Goal: Information Seeking & Learning: Learn about a topic

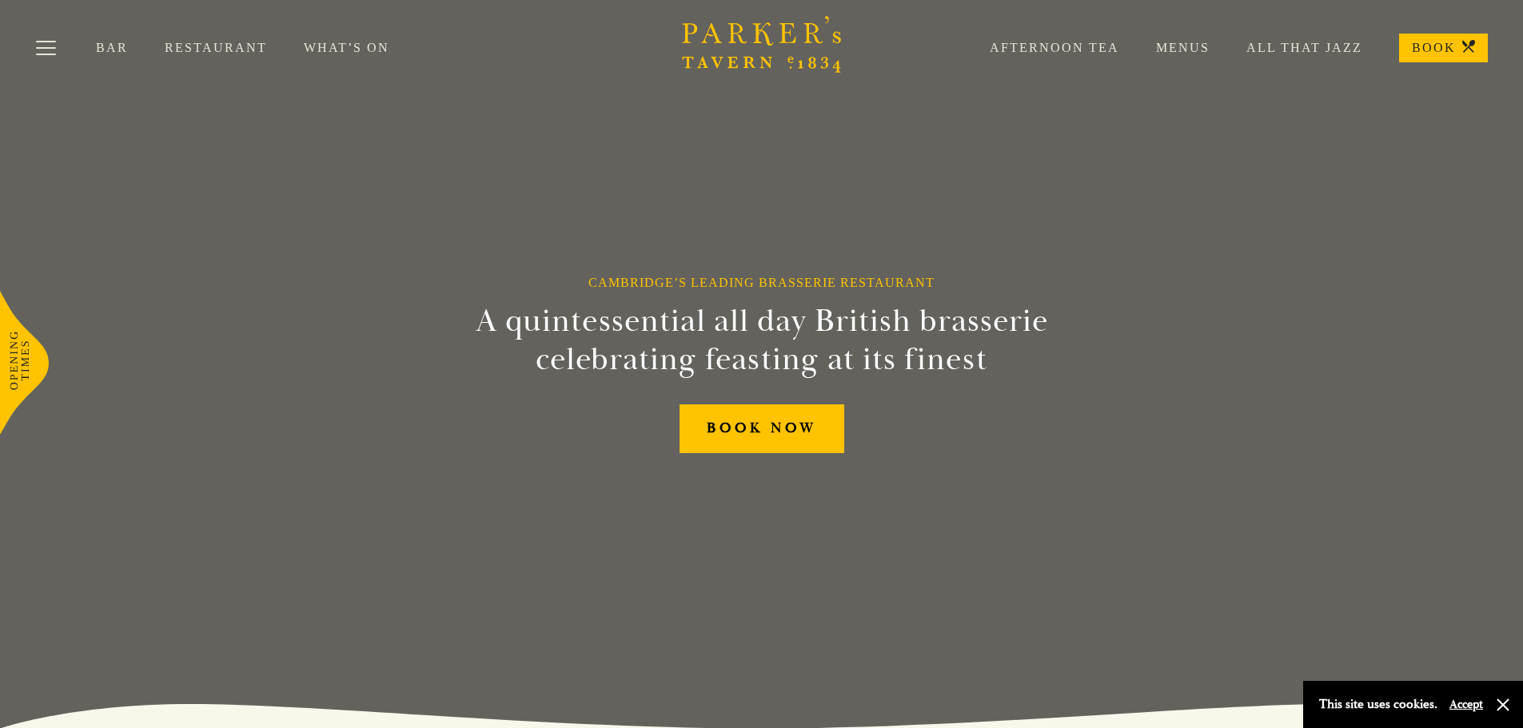
click at [1181, 43] on link "Menus" at bounding box center [1164, 48] width 90 height 16
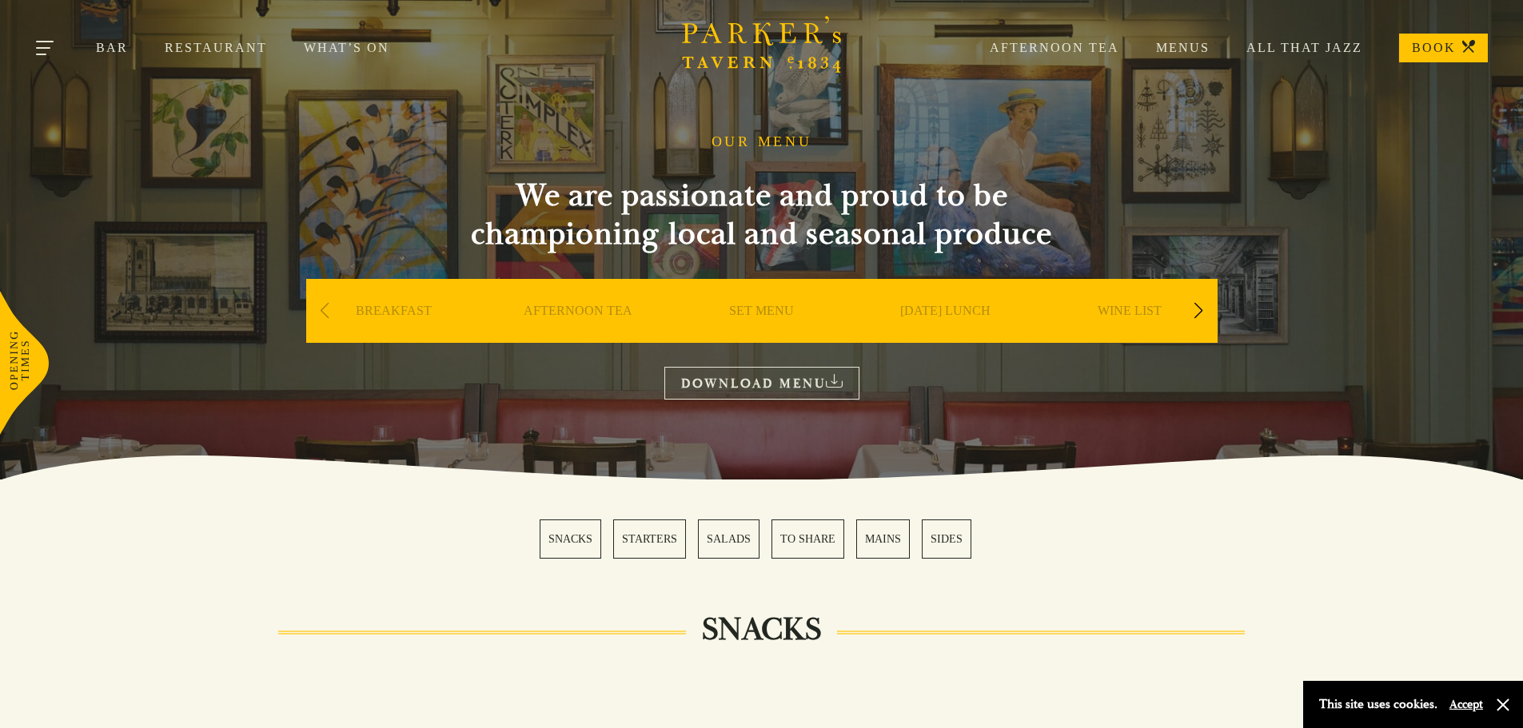
click at [41, 51] on button "Toggle navigation" at bounding box center [46, 51] width 68 height 68
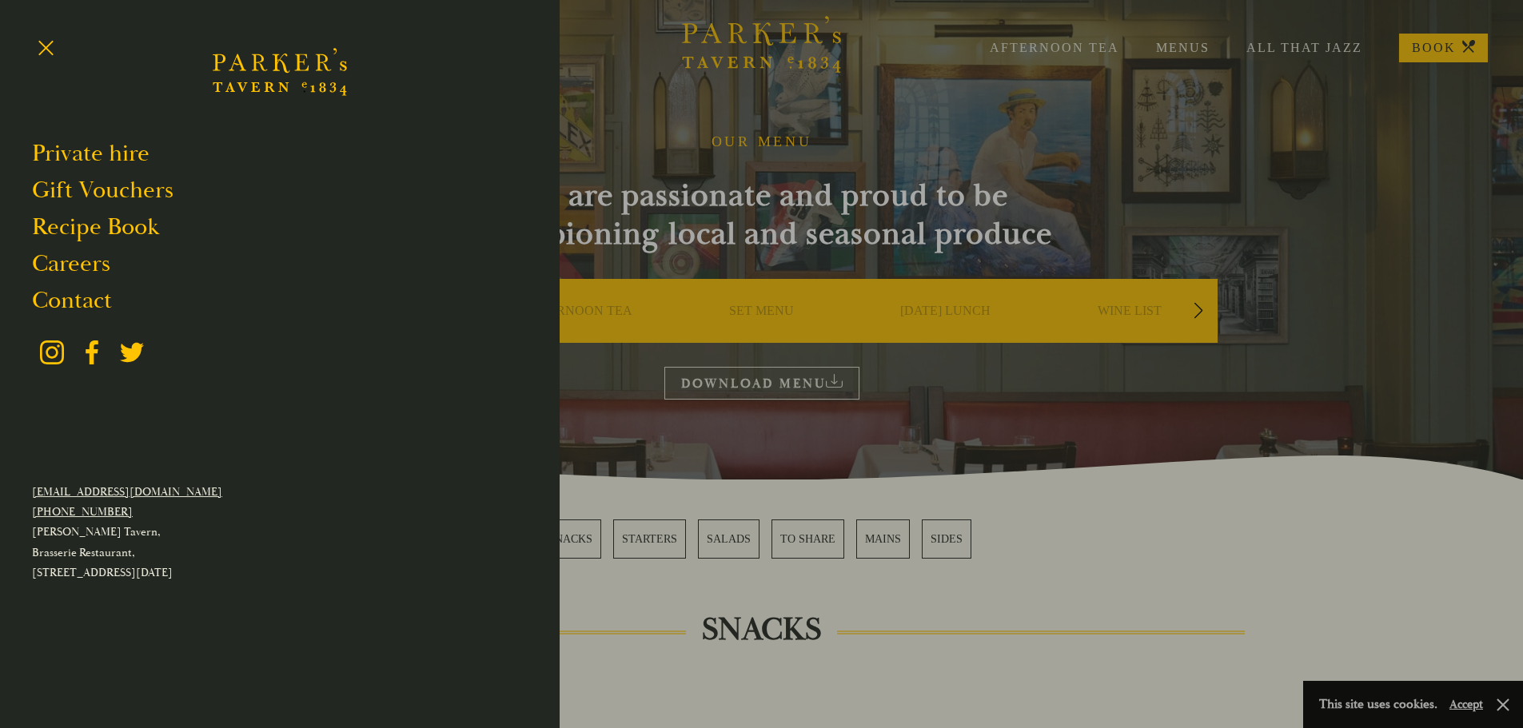
click at [255, 70] on icon "Brasserie Restaurant Cambridge | Parker's Tavern Cambridge" at bounding box center [260, 62] width 16 height 17
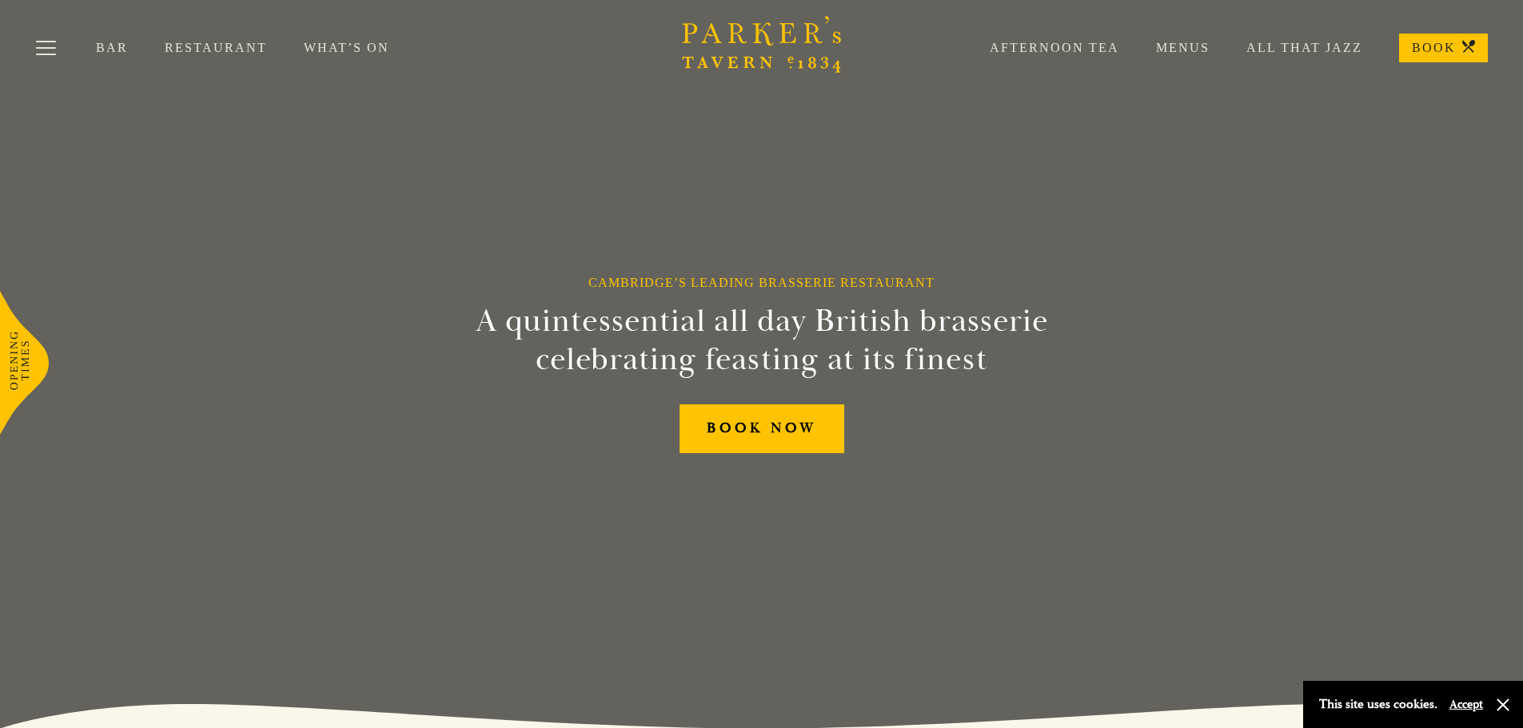
click at [339, 50] on link "What’s On" at bounding box center [365, 48] width 122 height 16
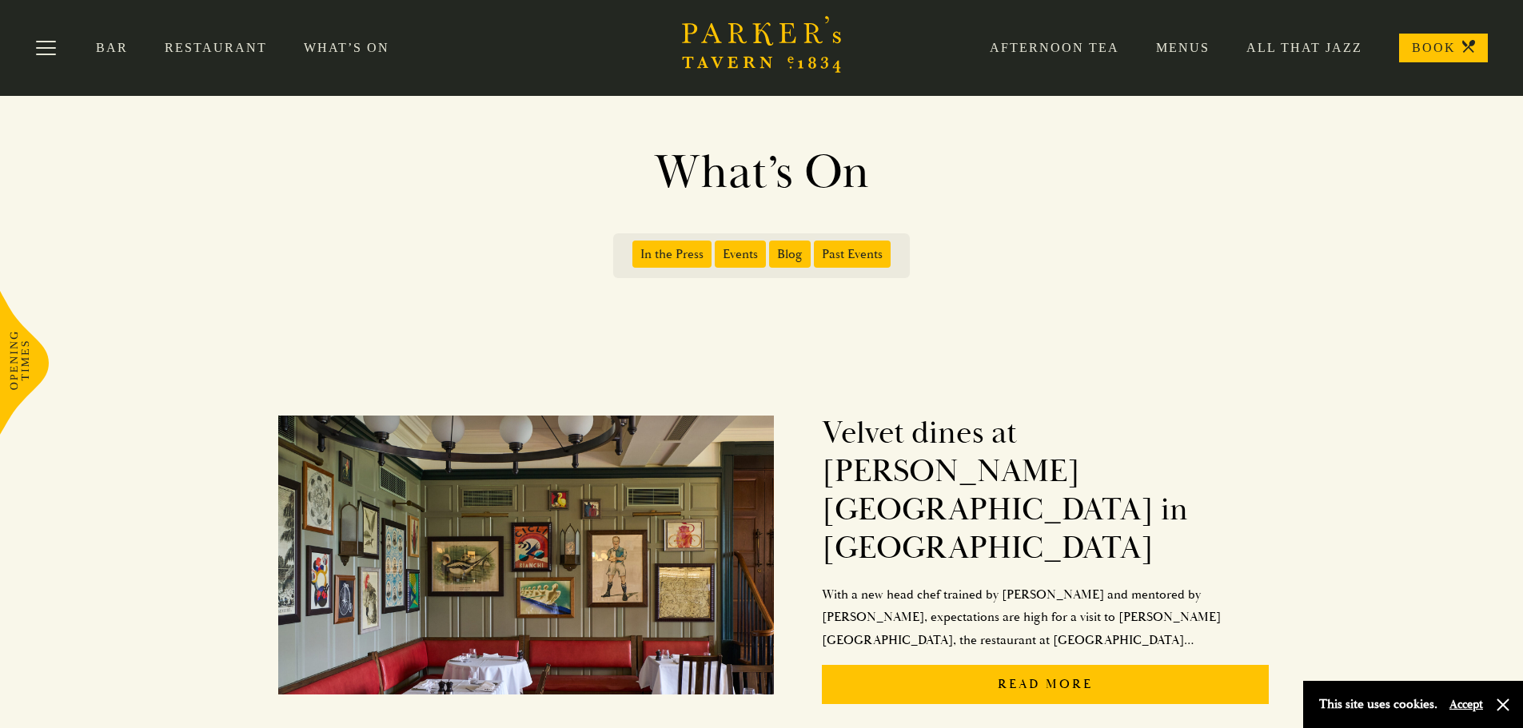
click at [1191, 50] on link "Menus" at bounding box center [1164, 48] width 90 height 16
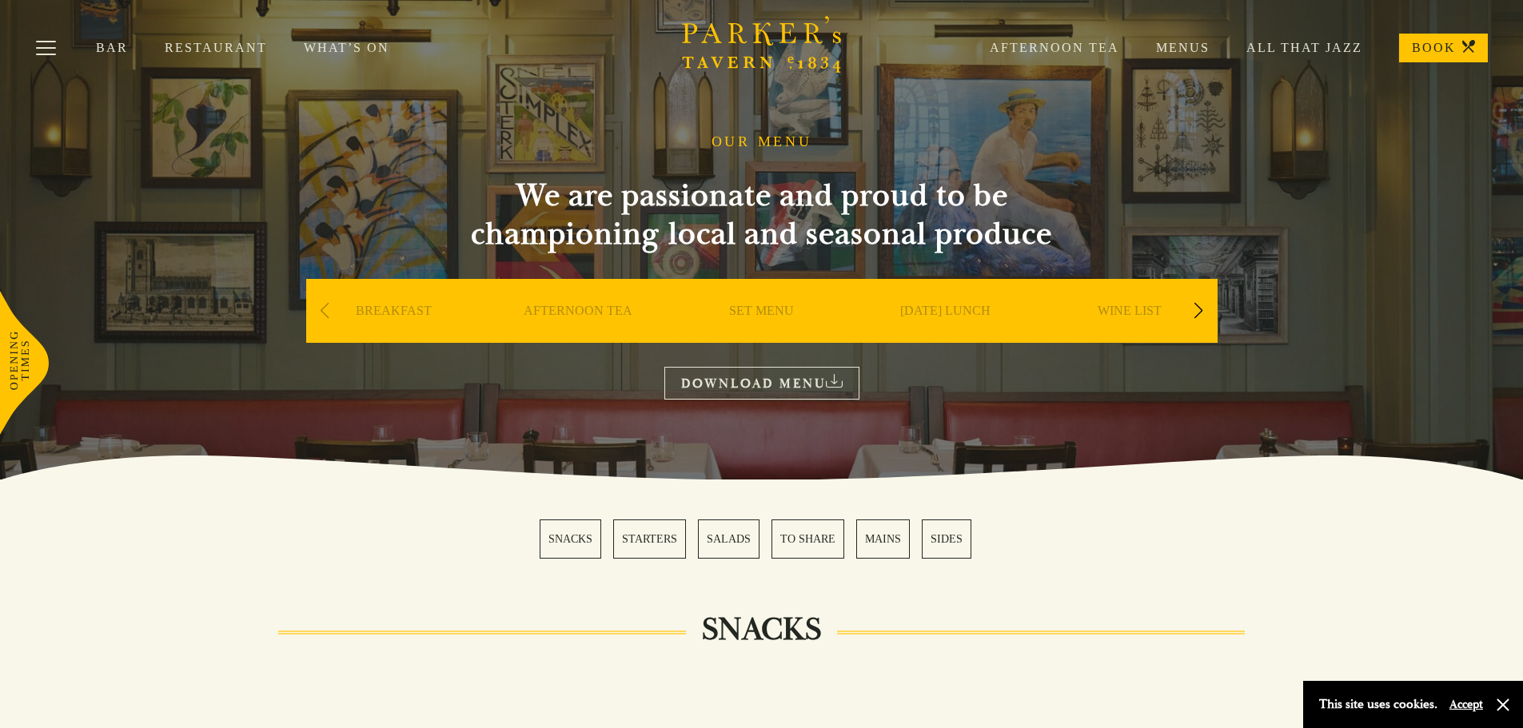
click at [1200, 313] on div "Next slide" at bounding box center [1199, 310] width 22 height 35
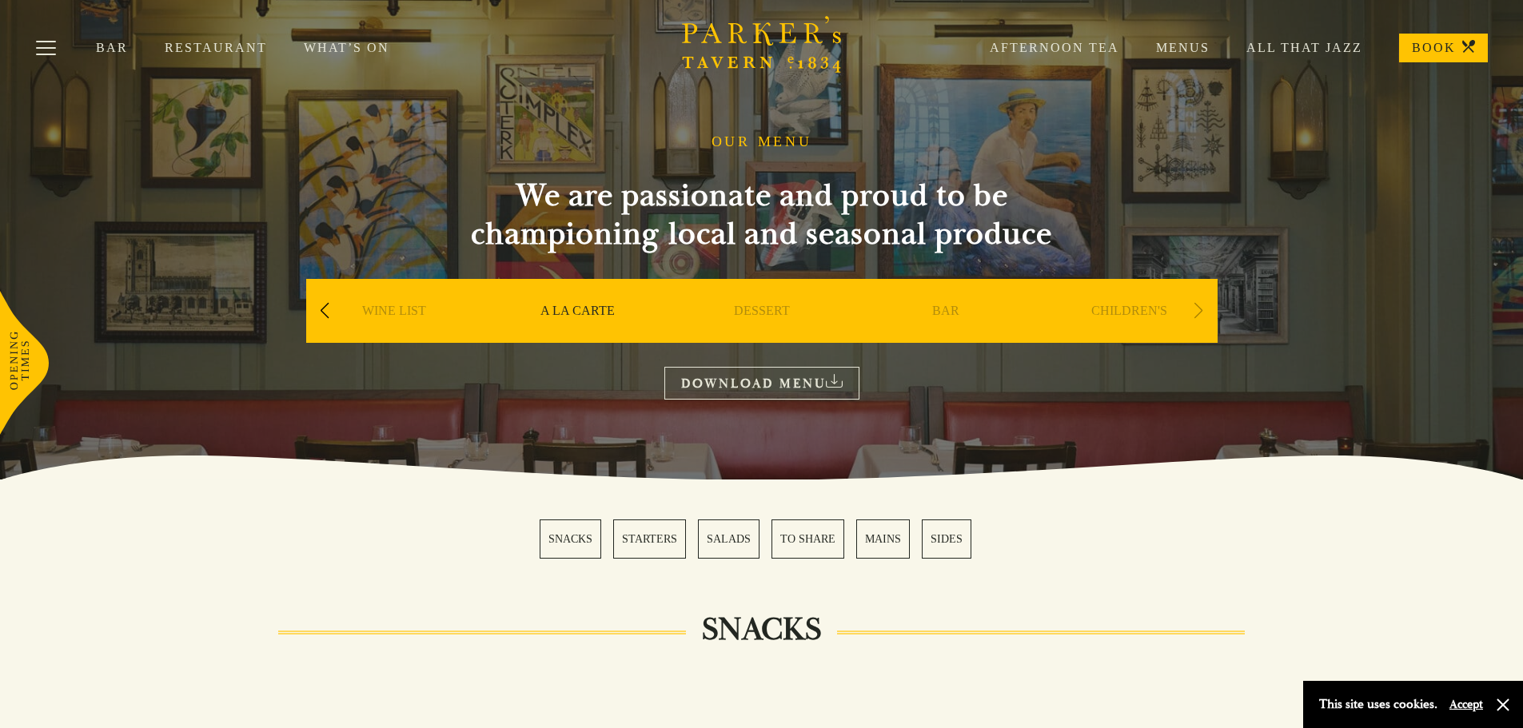
click at [321, 310] on div "Previous slide" at bounding box center [325, 310] width 22 height 35
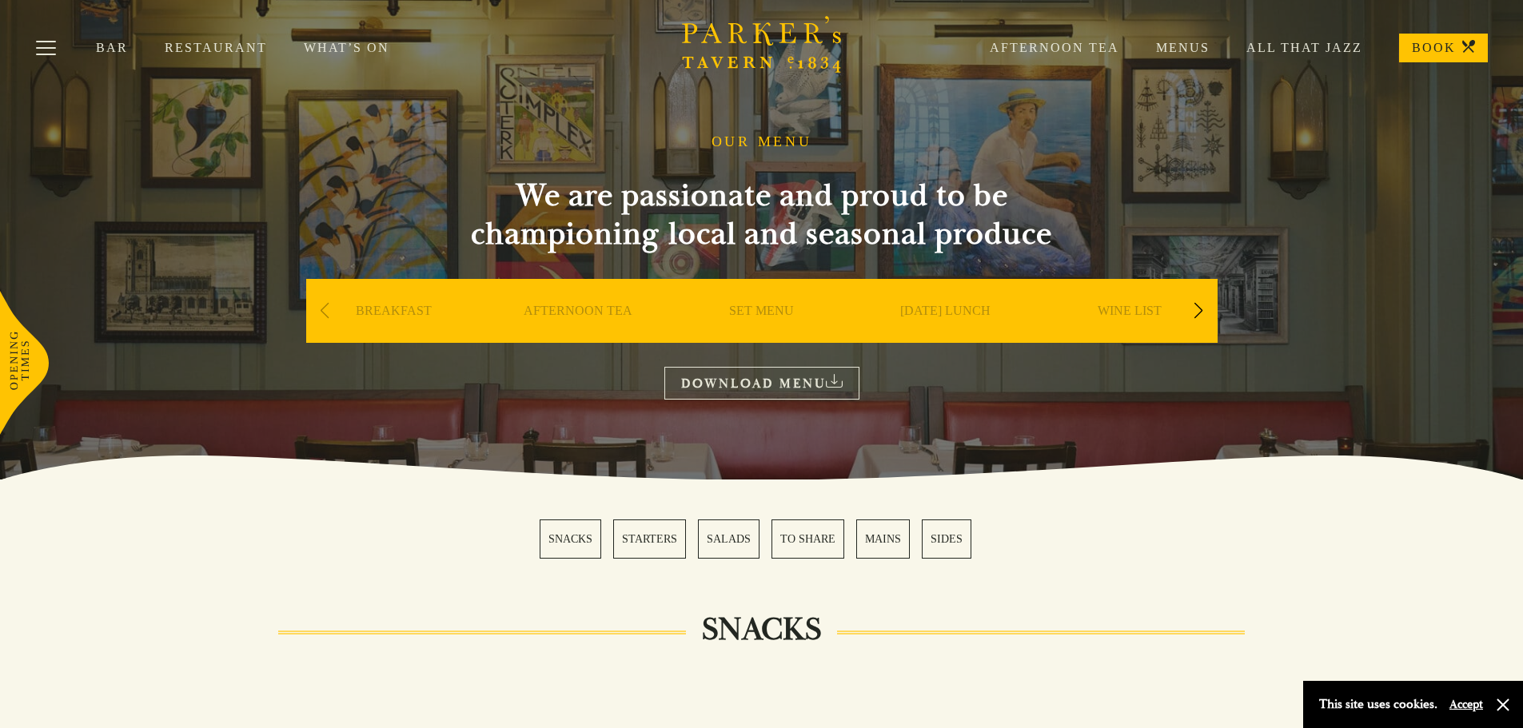
click at [321, 310] on div "Previous slide" at bounding box center [325, 310] width 22 height 35
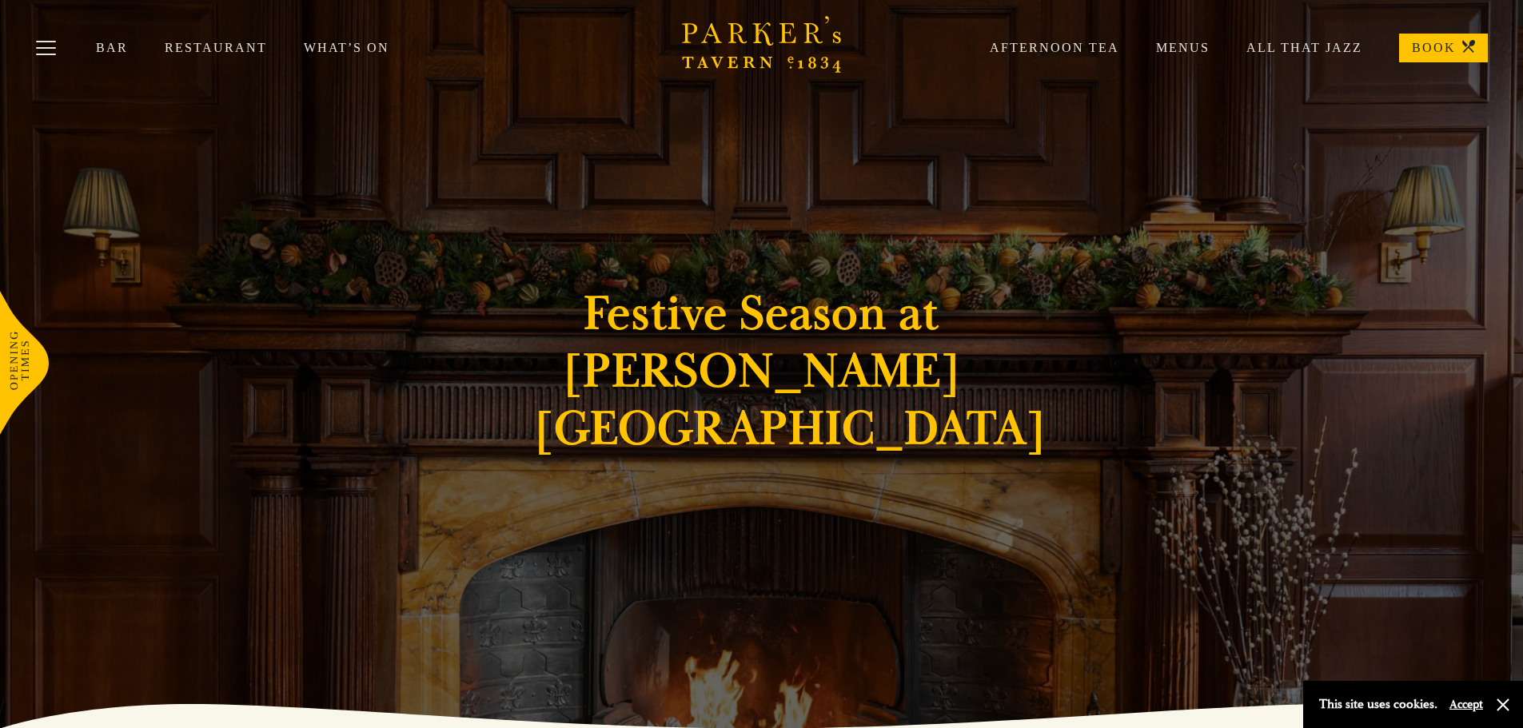
click at [1178, 45] on link "Menus" at bounding box center [1164, 48] width 90 height 16
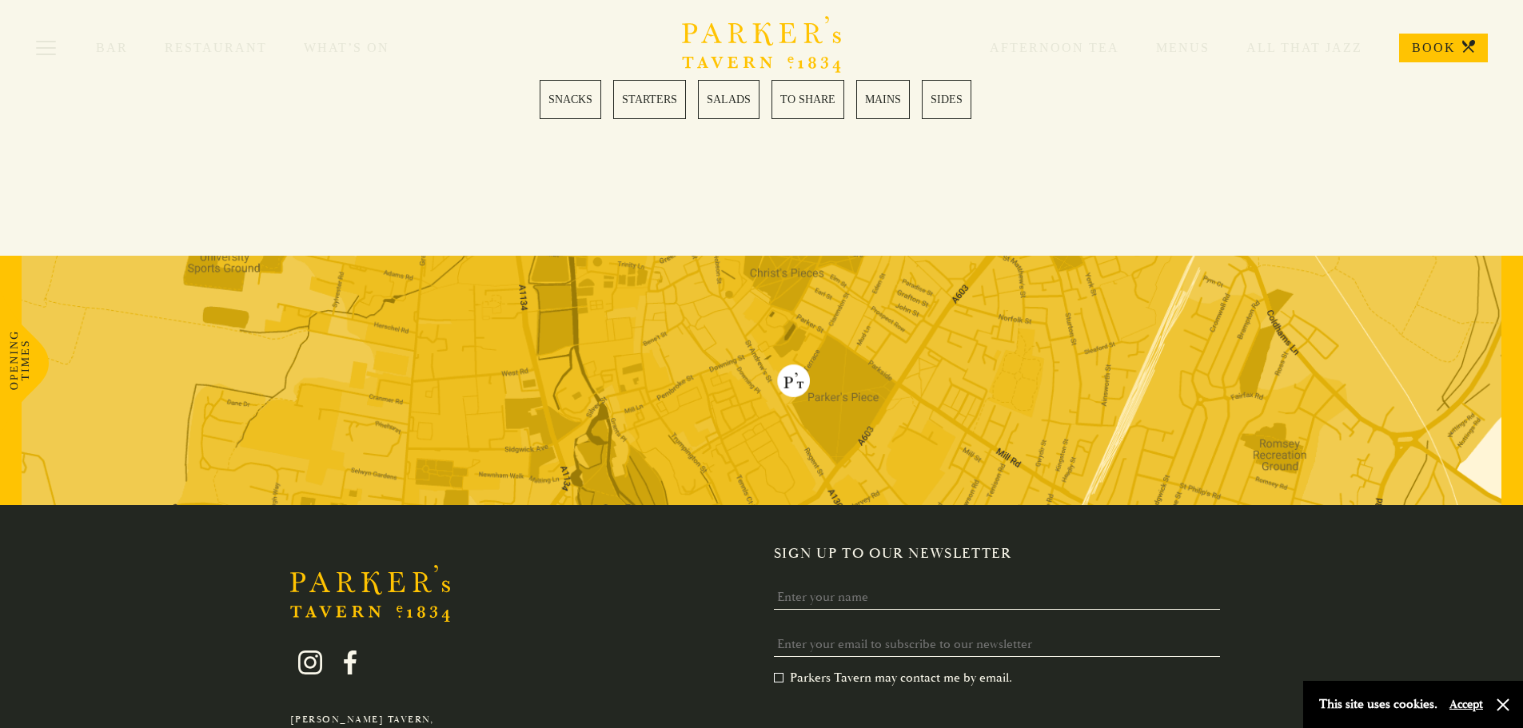
scroll to position [4651, 0]
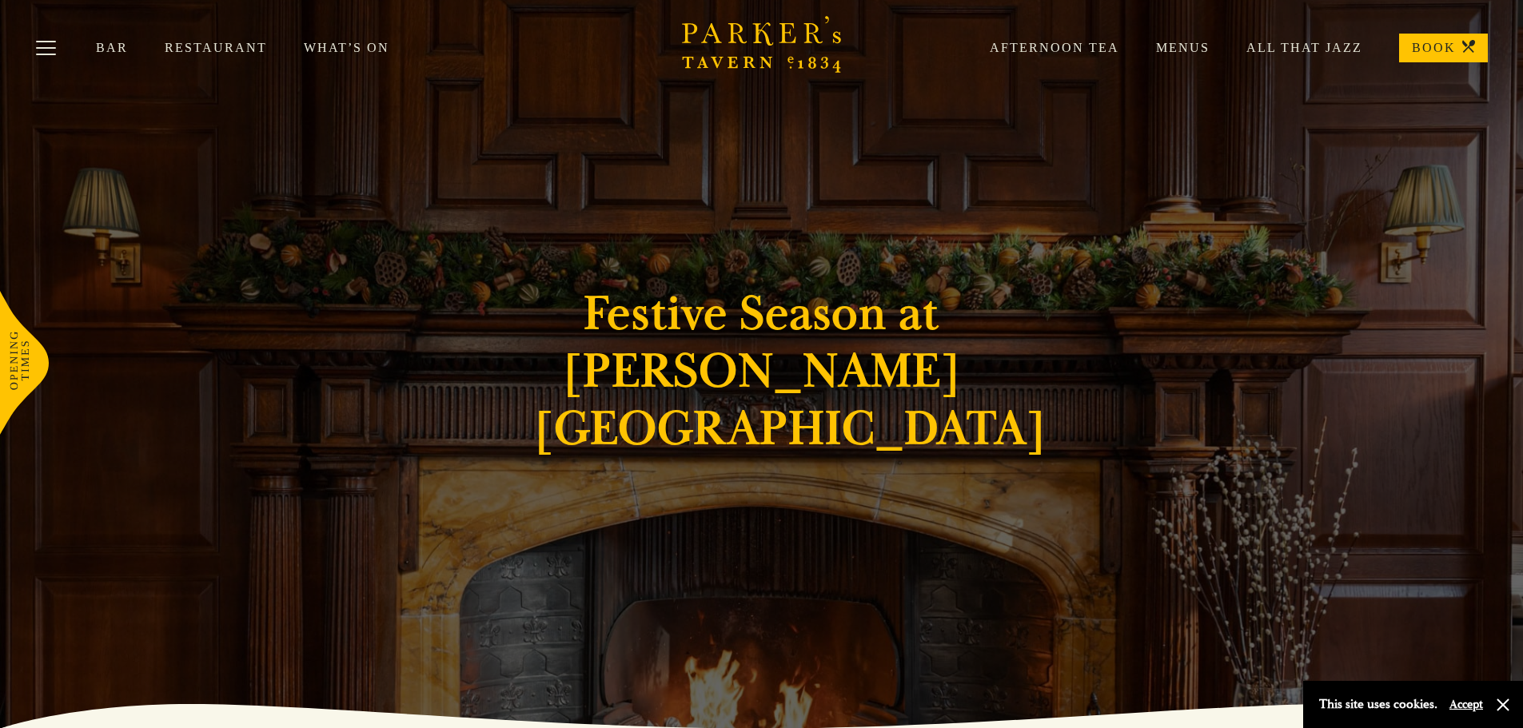
click at [207, 43] on link "Restaurant" at bounding box center [234, 48] width 139 height 16
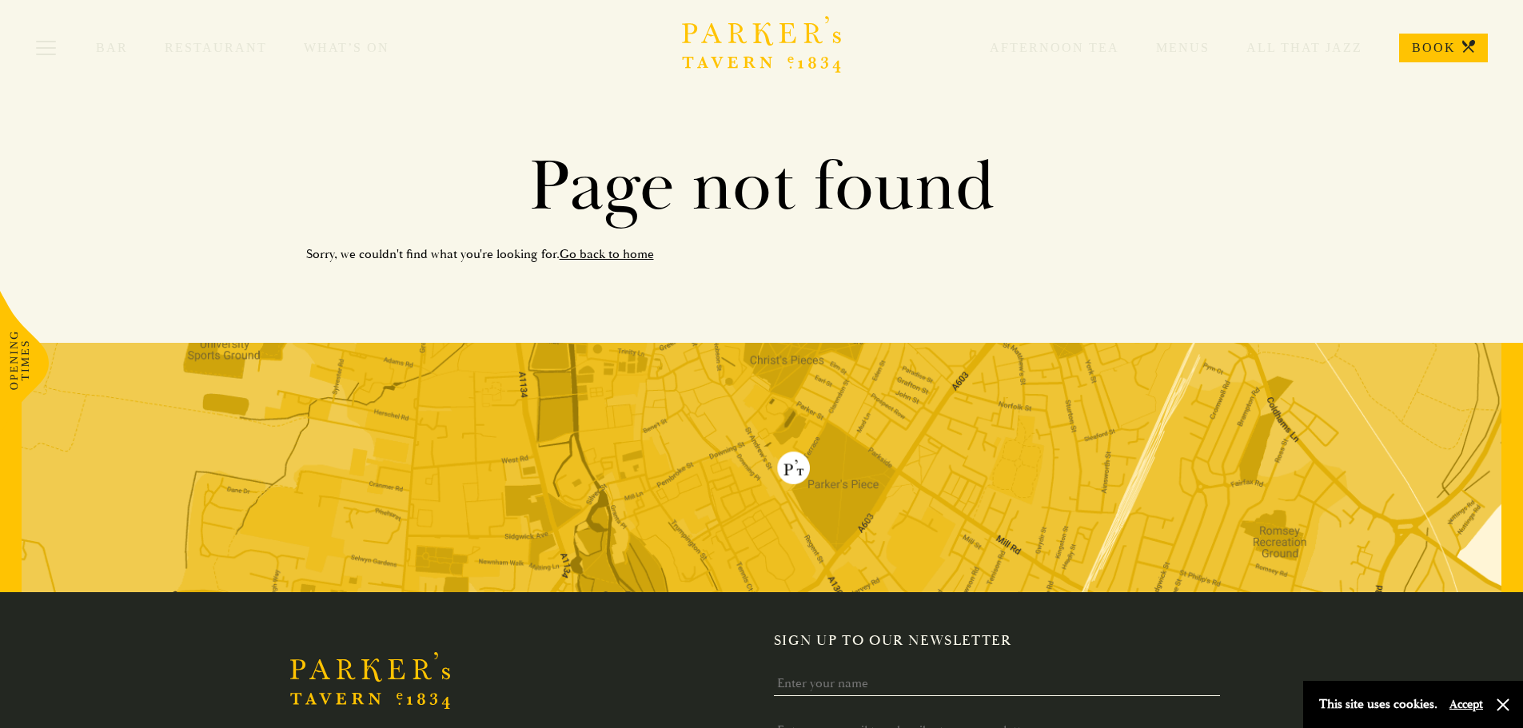
click at [759, 37] on icon "Brasserie Restaurant [GEOGRAPHIC_DATA] | [PERSON_NAME] Tavern Cambridge [PERSON…" at bounding box center [762, 44] width 160 height 57
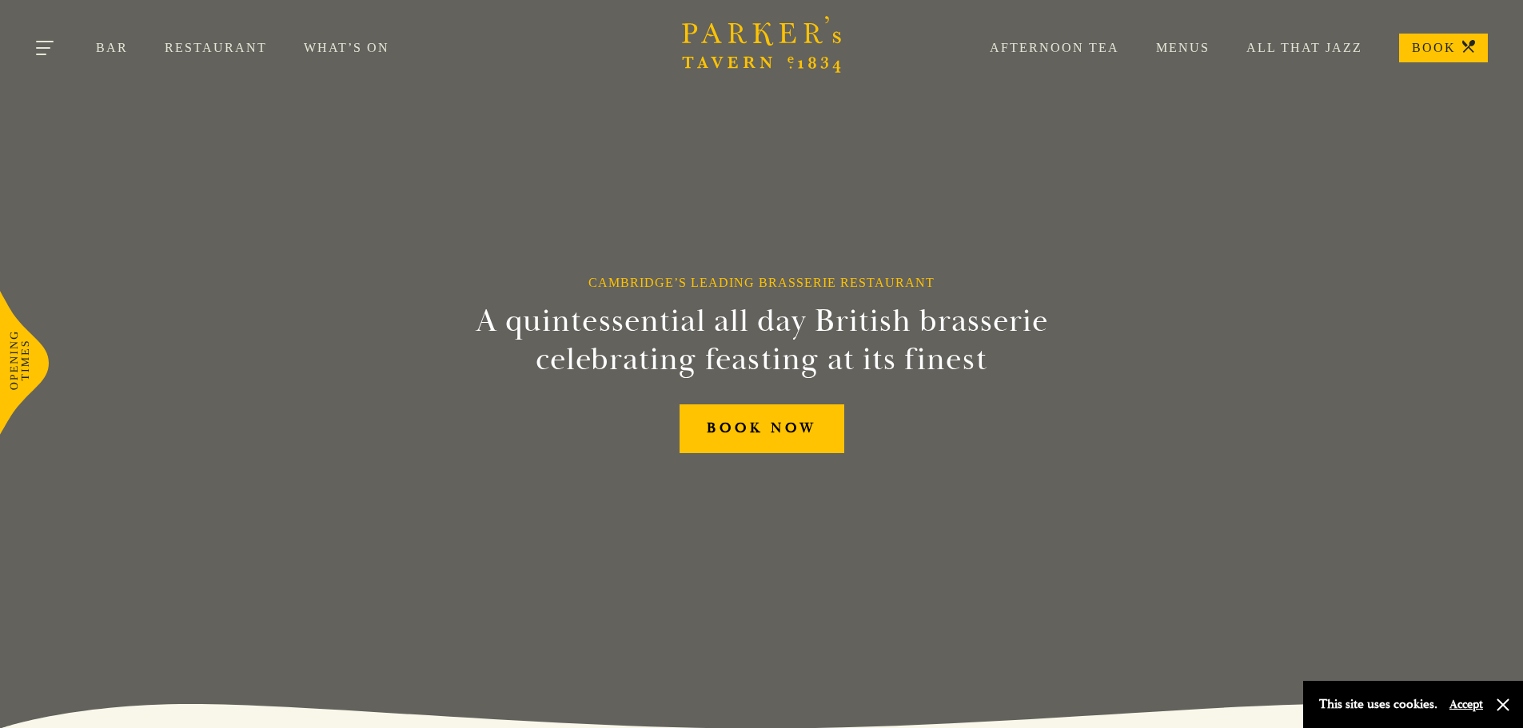
click at [46, 45] on button "Toggle navigation" at bounding box center [46, 51] width 68 height 68
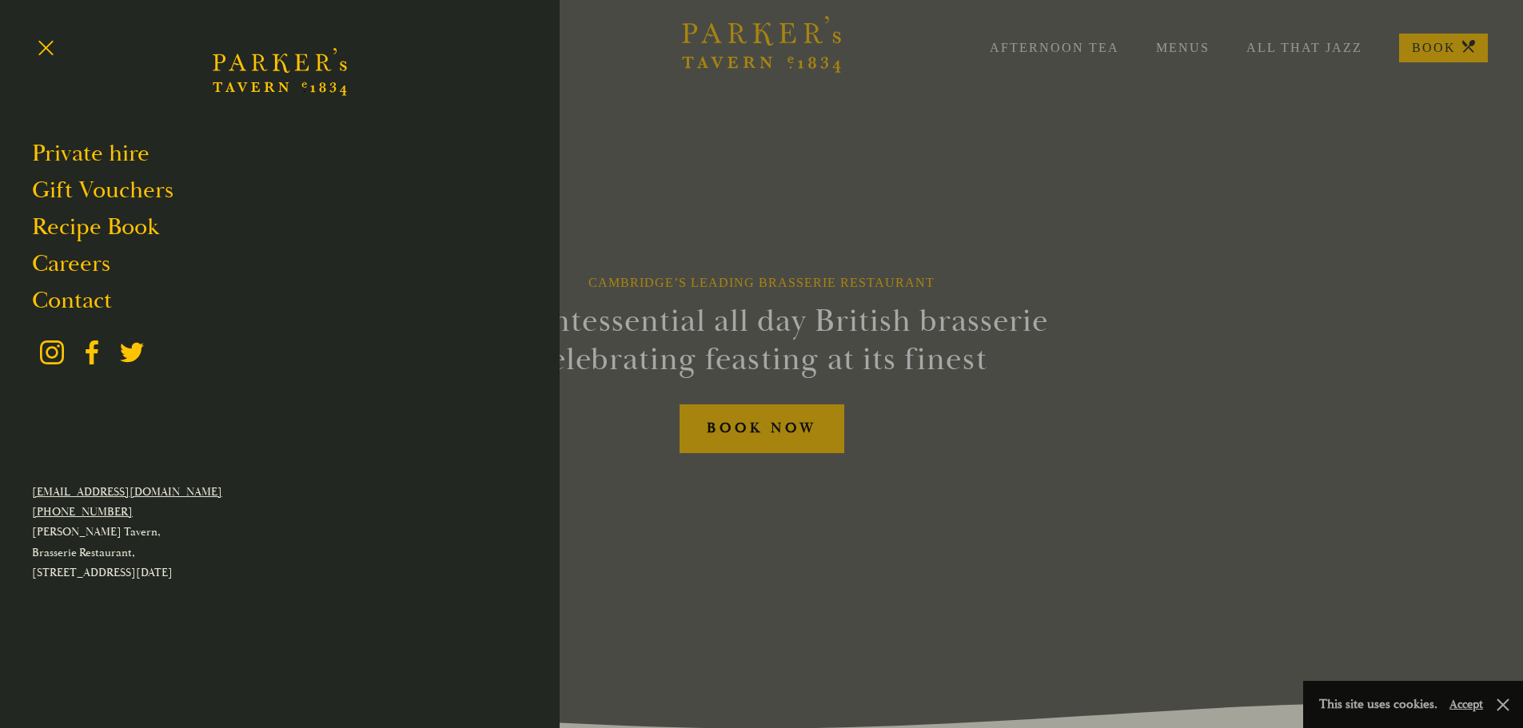
click at [746, 127] on div at bounding box center [761, 364] width 1523 height 728
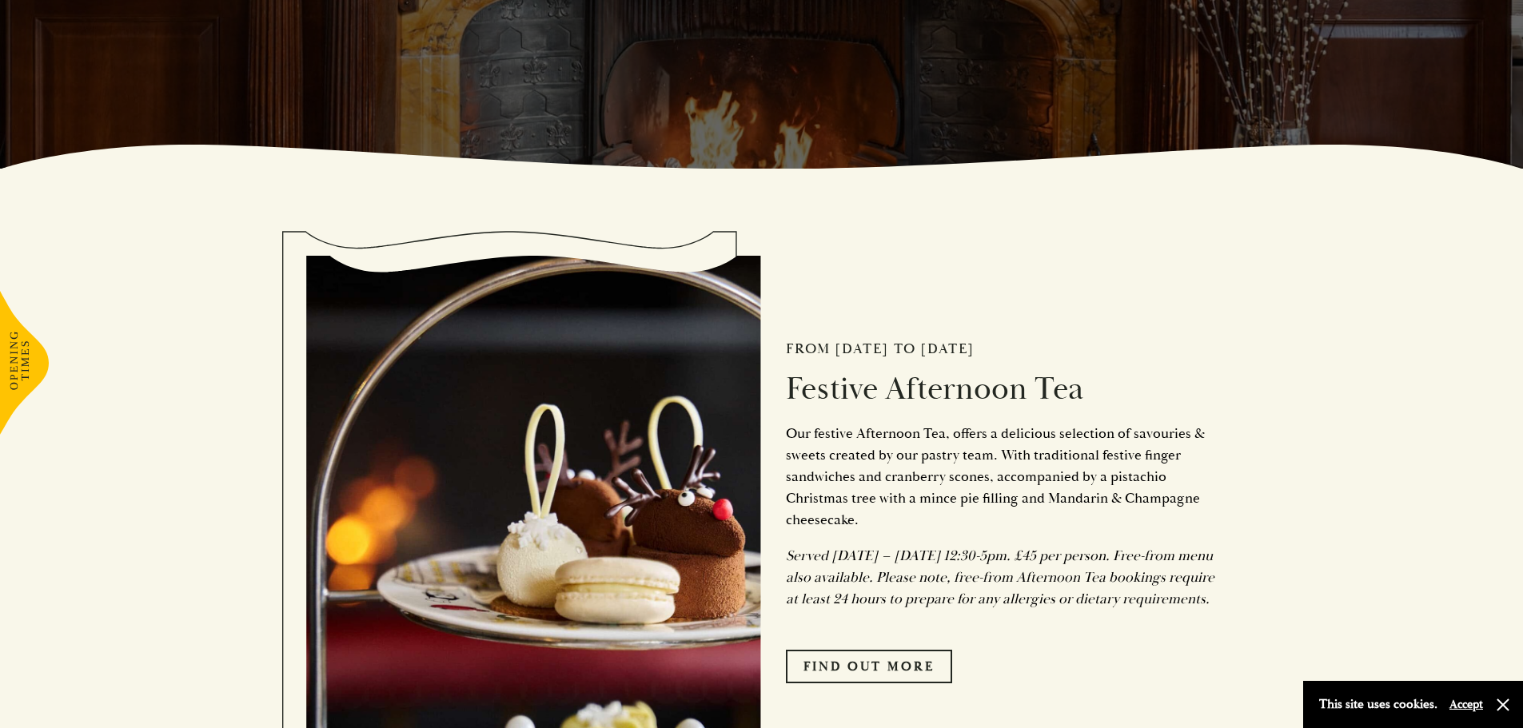
scroll to position [879, 0]
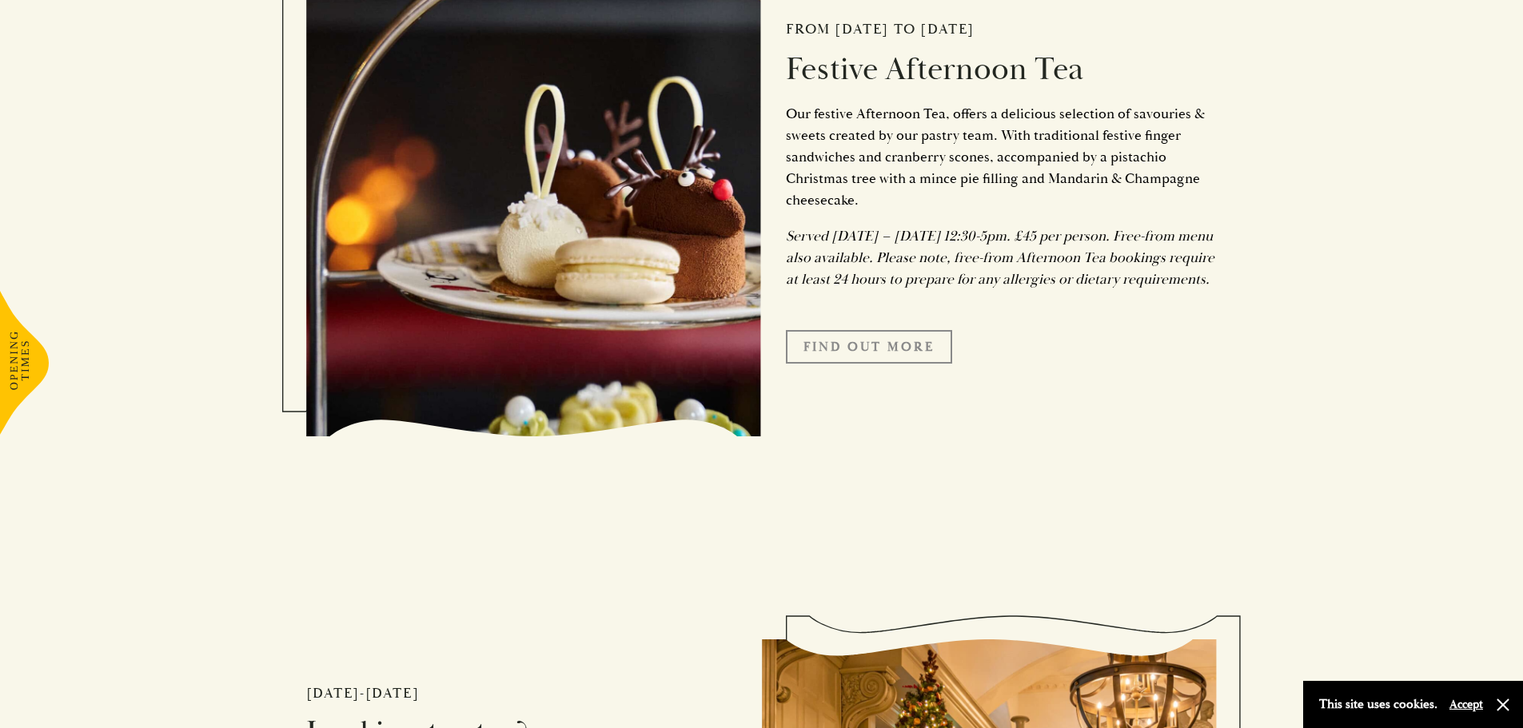
click at [857, 360] on link "FIND OUT MORE" at bounding box center [869, 347] width 166 height 34
